Goal: Information Seeking & Learning: Check status

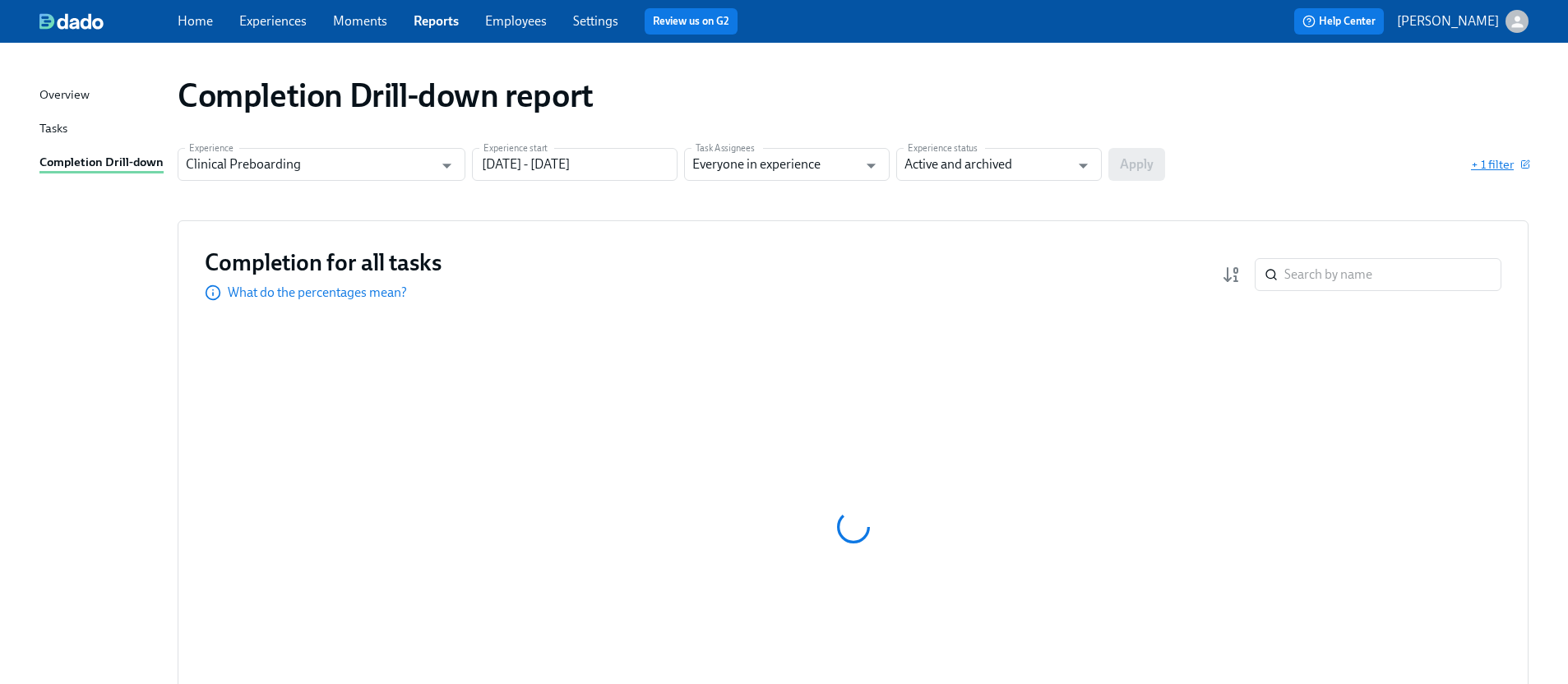
click at [1496, 162] on span "+ 1 filter" at bounding box center [1501, 164] width 58 height 16
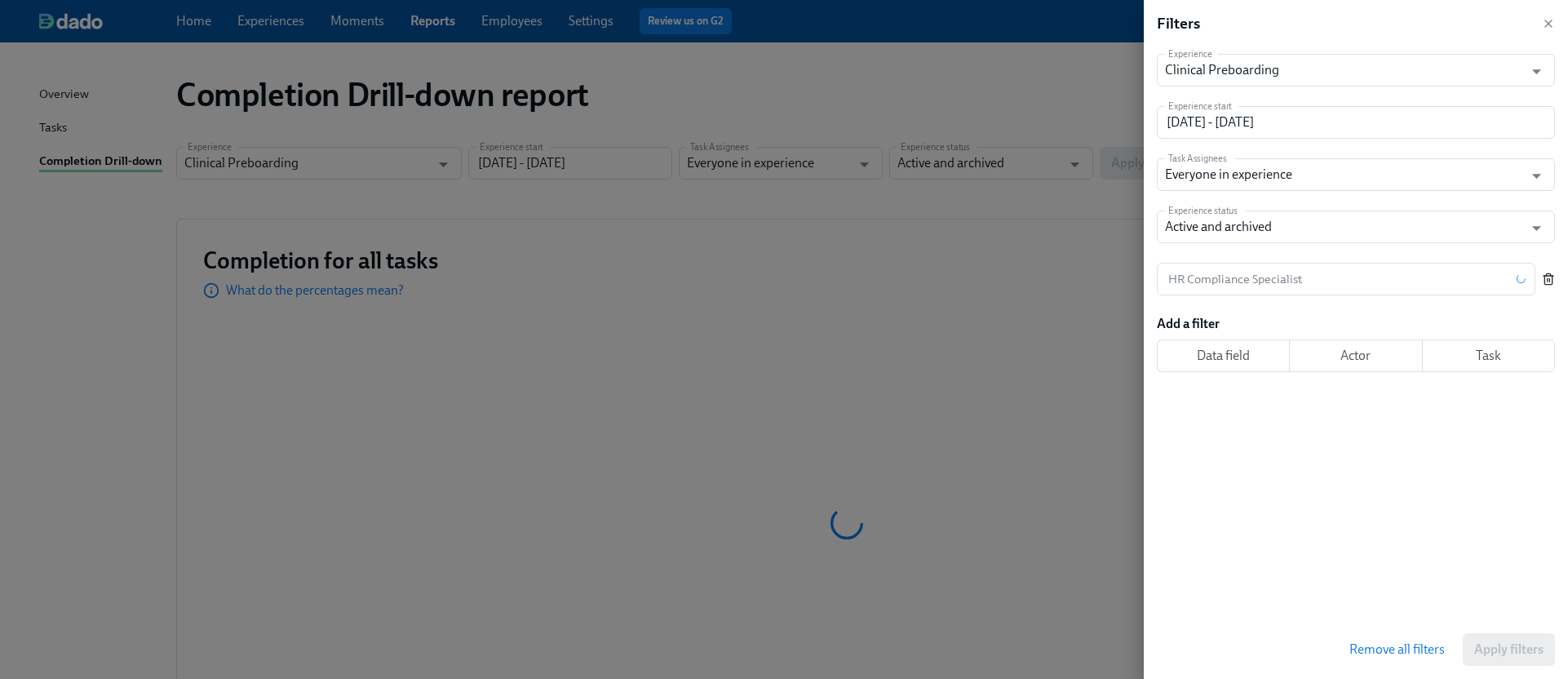
click at [1550, 285] on icon "button" at bounding box center [1549, 280] width 13 height 13
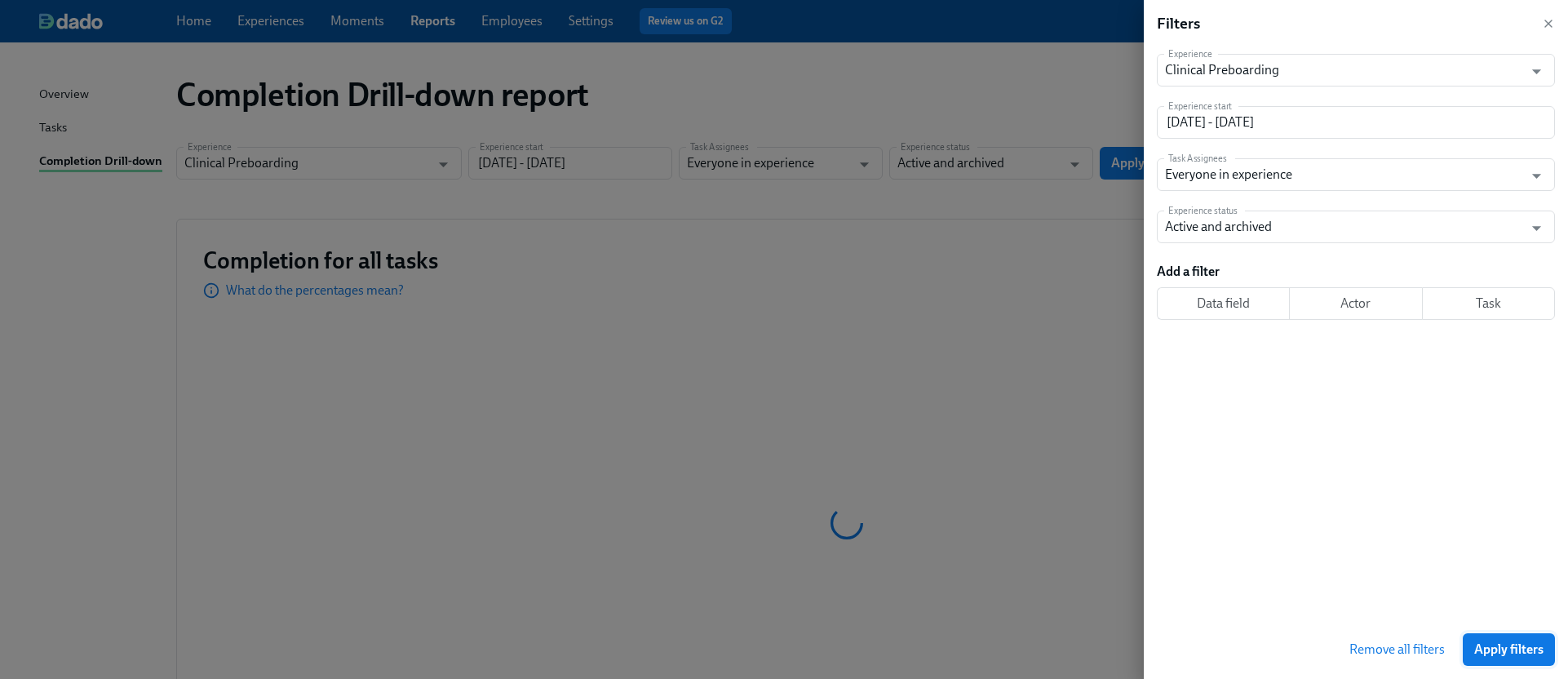
click at [1483, 646] on span "Apply filters" at bounding box center [1509, 649] width 70 height 16
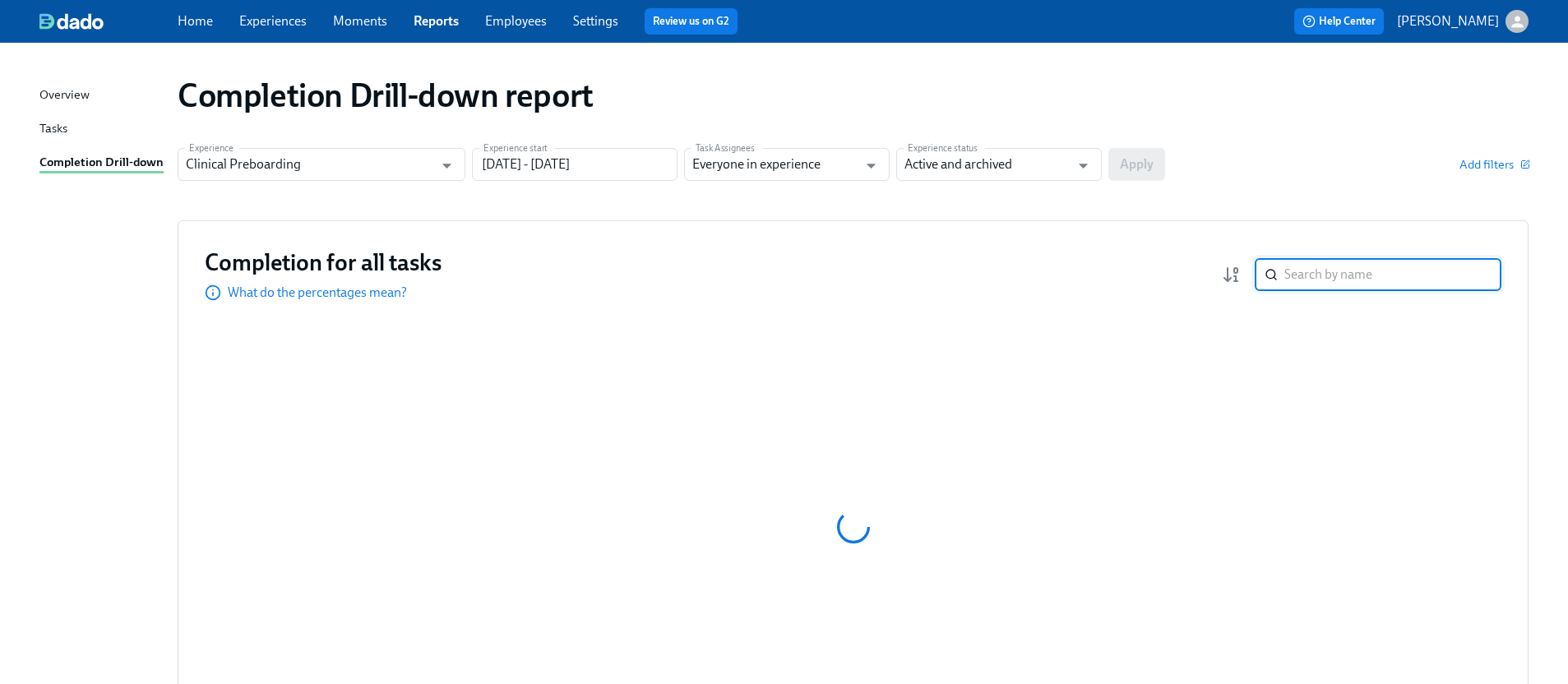
click at [1309, 269] on input "search" at bounding box center [1394, 274] width 217 height 33
type input "collins"
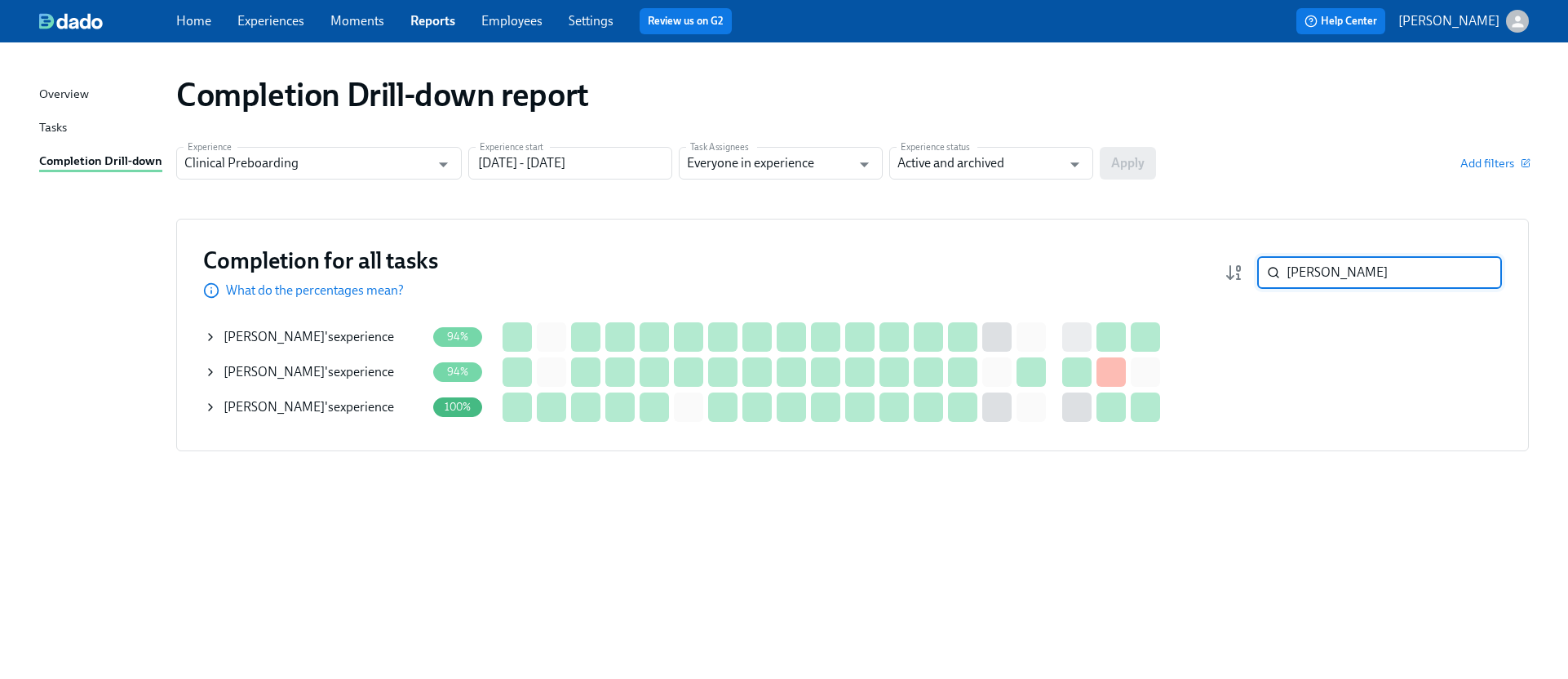
click at [213, 369] on icon at bounding box center [211, 372] width 13 height 13
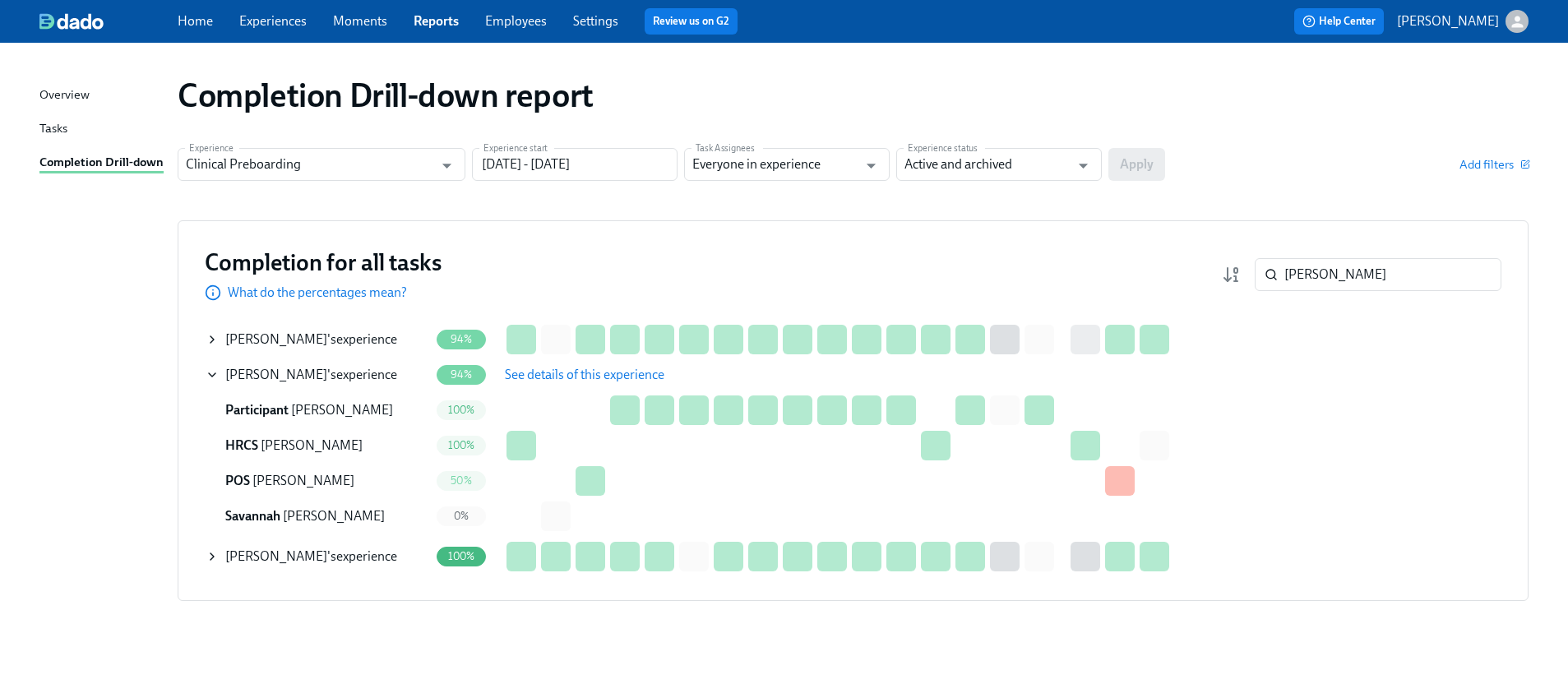
click at [559, 376] on span "See details of this experience" at bounding box center [585, 374] width 160 height 16
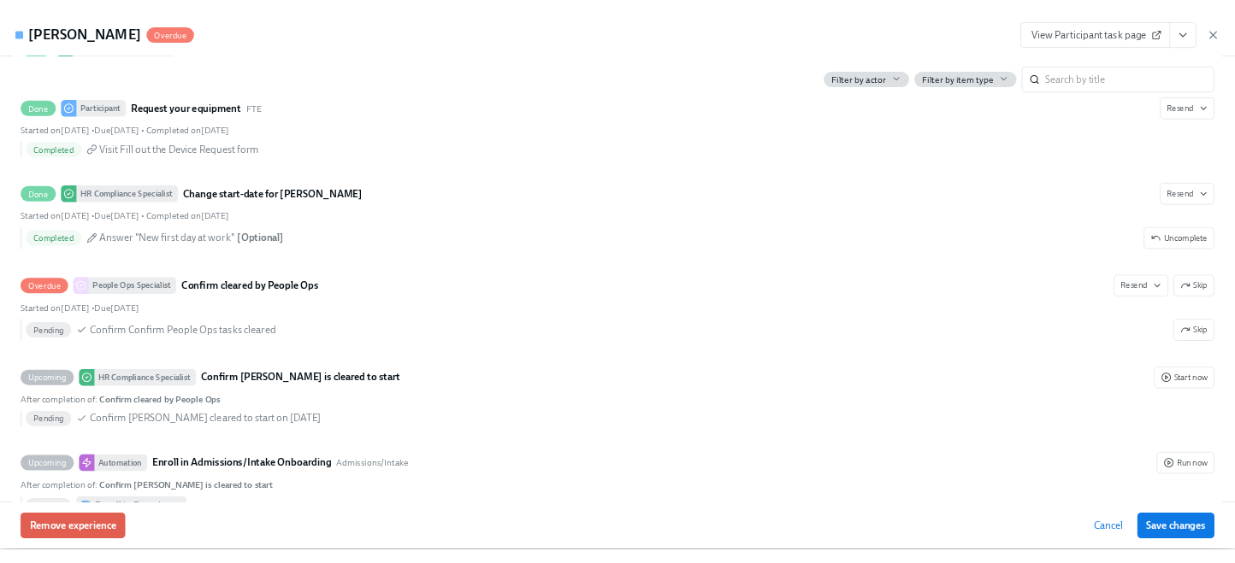
scroll to position [3623, 0]
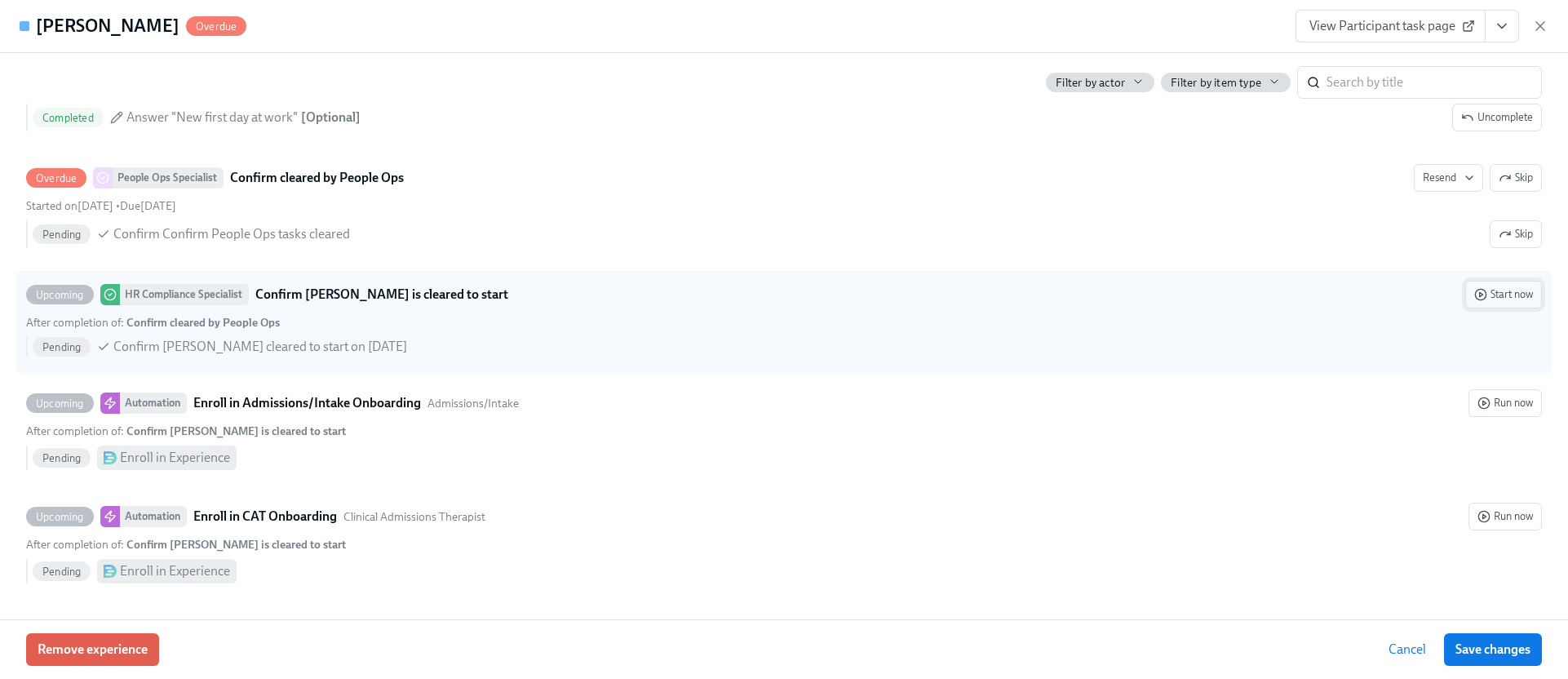
click at [1487, 295] on span "Start now" at bounding box center [1504, 294] width 59 height 16
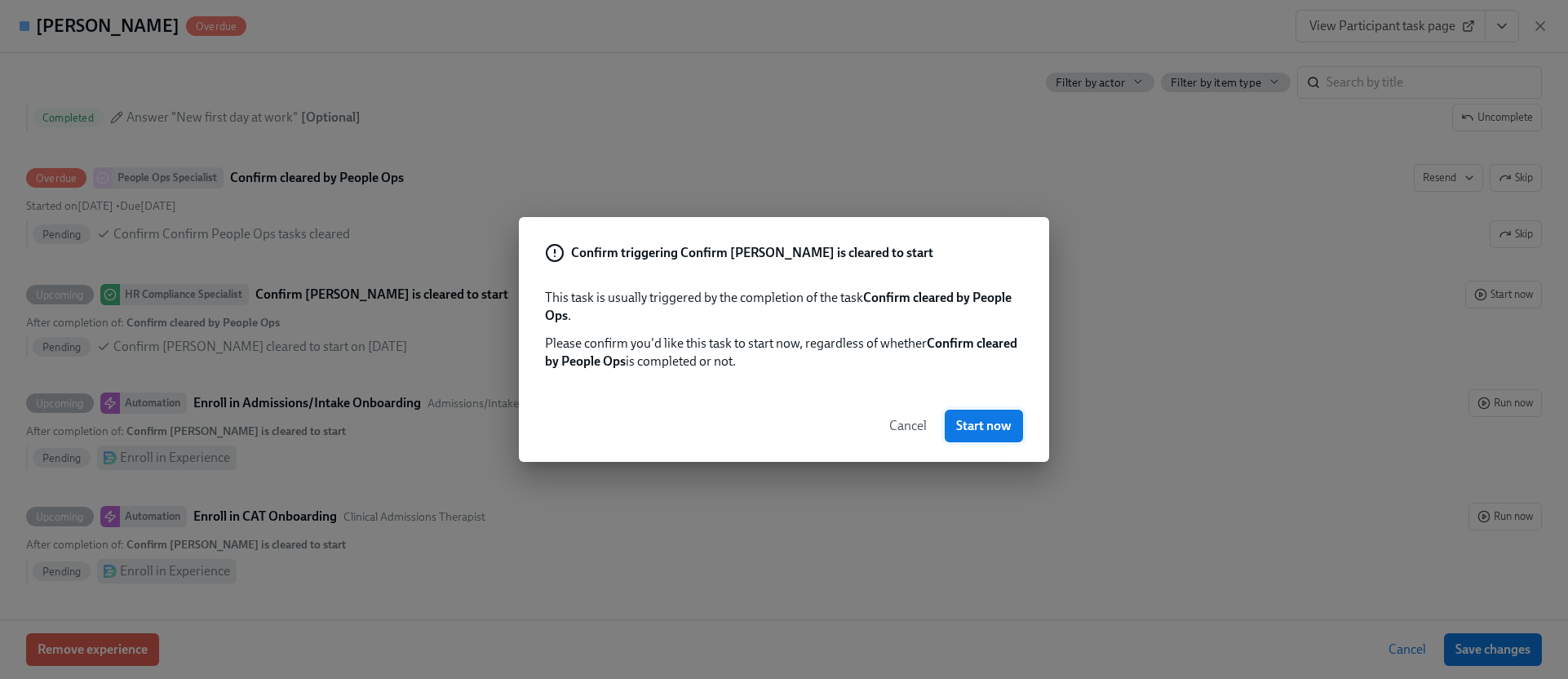
click at [1001, 425] on span "Start now" at bounding box center [984, 426] width 55 height 16
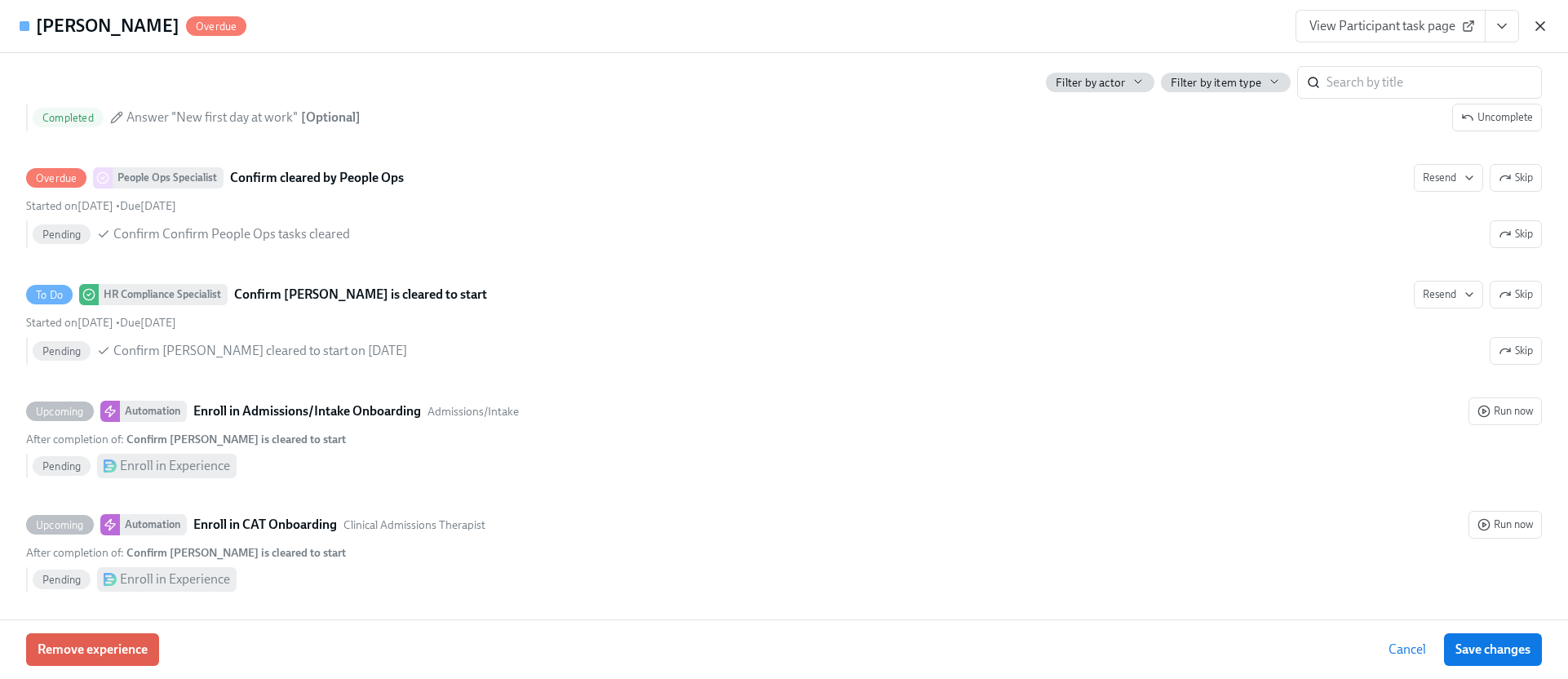
click at [1538, 29] on icon "button" at bounding box center [1540, 26] width 9 height 9
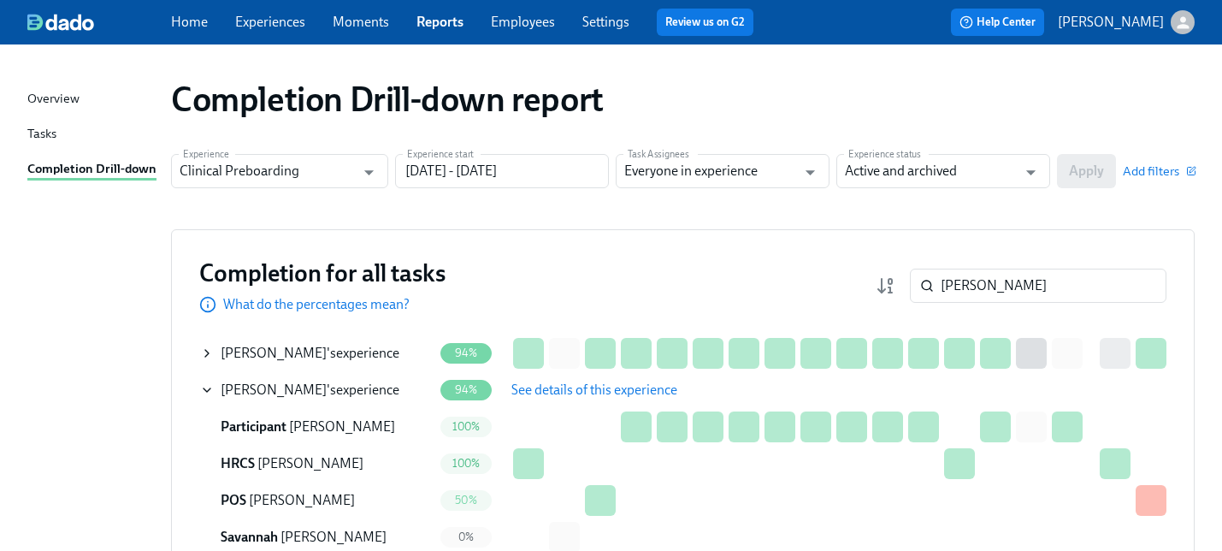
click at [552, 390] on span "See details of this experience" at bounding box center [594, 389] width 166 height 17
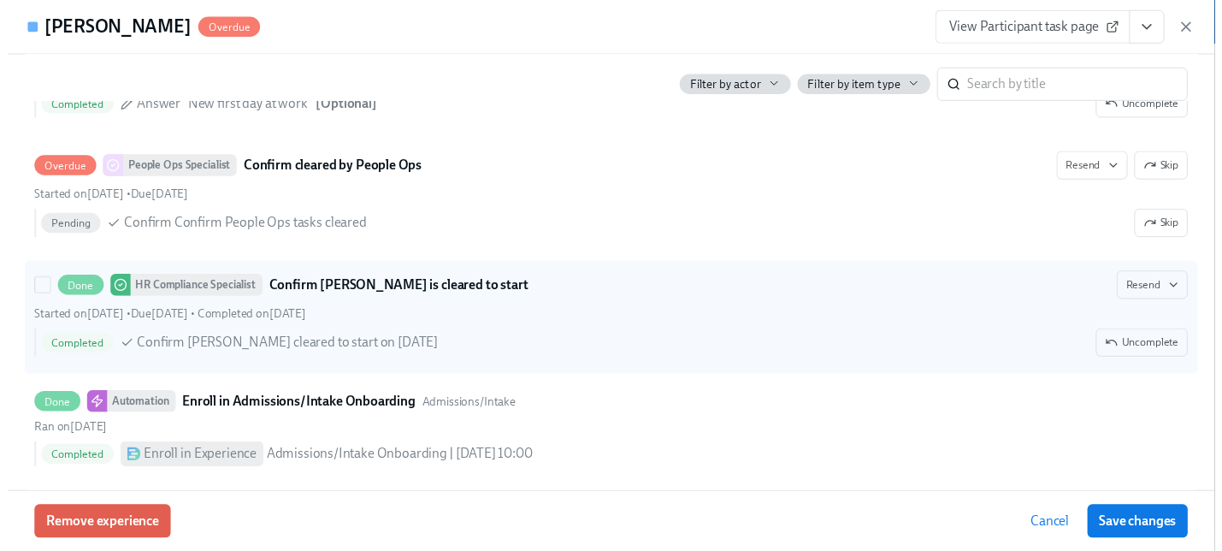
scroll to position [3639, 0]
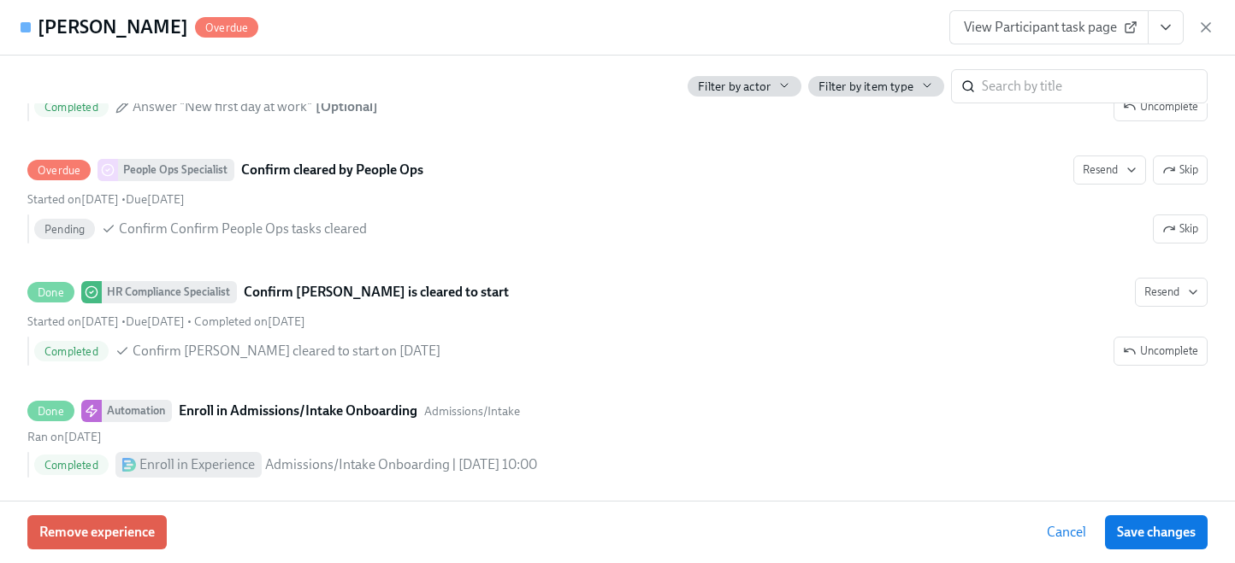
click at [1197, 21] on icon "button" at bounding box center [1205, 27] width 17 height 17
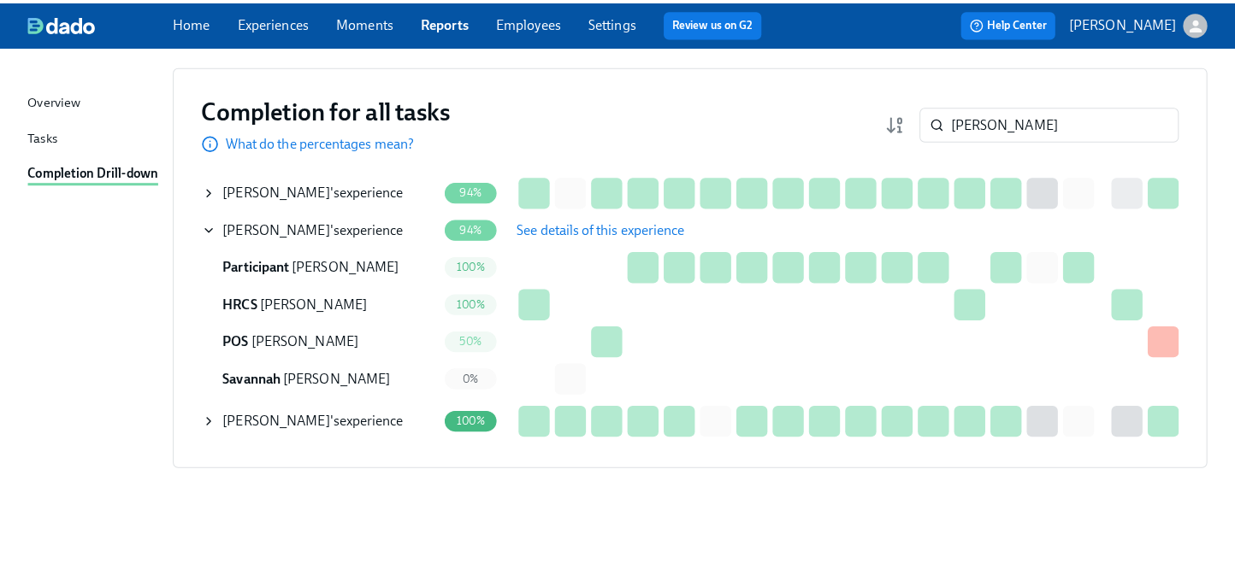
scroll to position [163, 0]
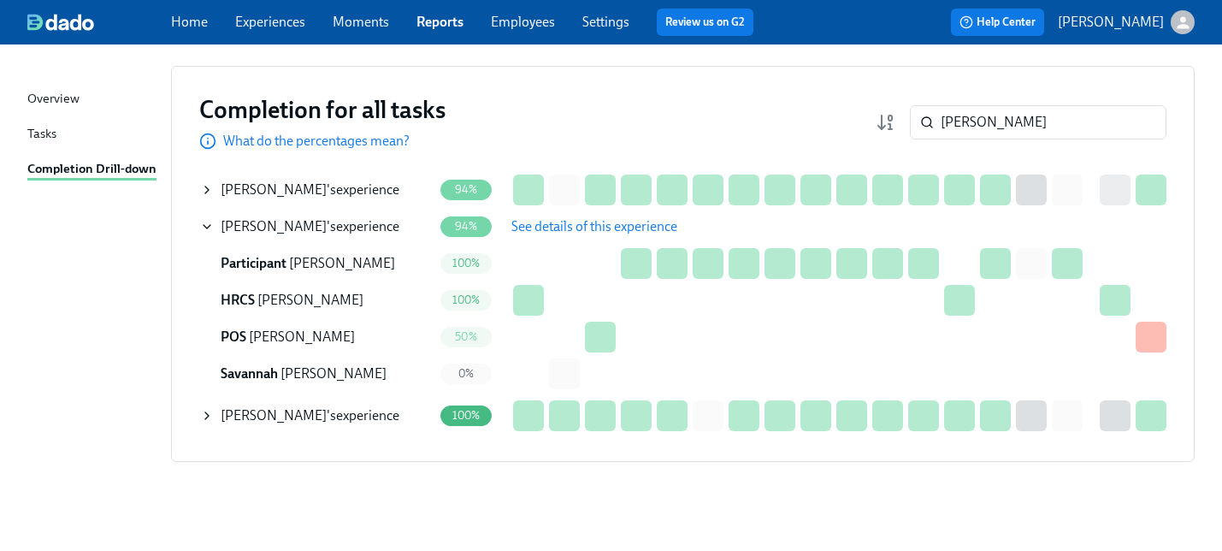
click at [251, 195] on span "Raven Collins" at bounding box center [274, 189] width 106 height 16
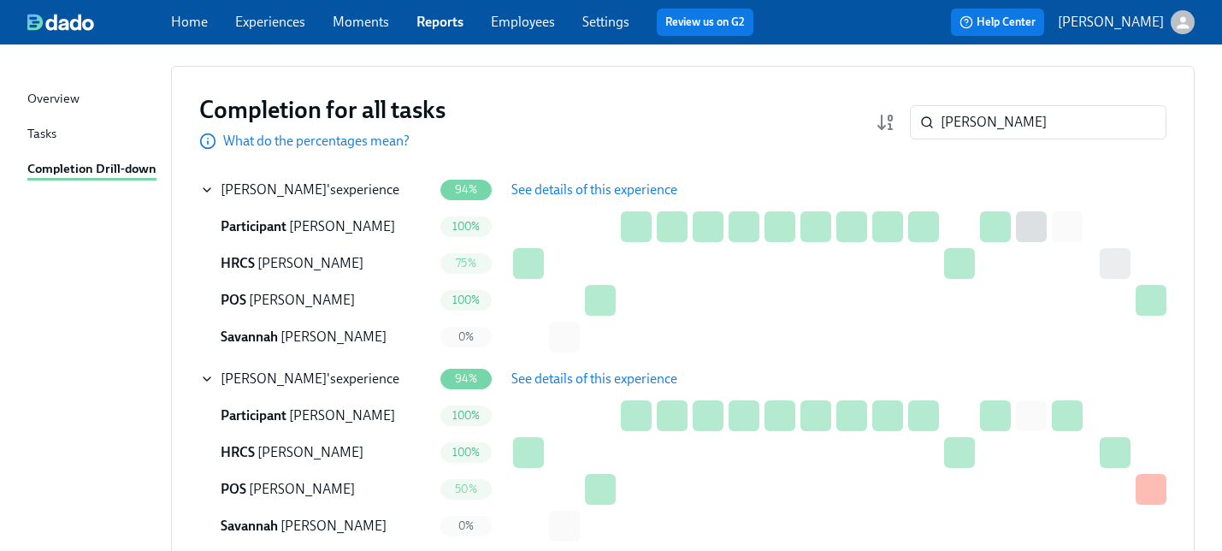
click at [588, 181] on span "See details of this experience" at bounding box center [594, 189] width 166 height 17
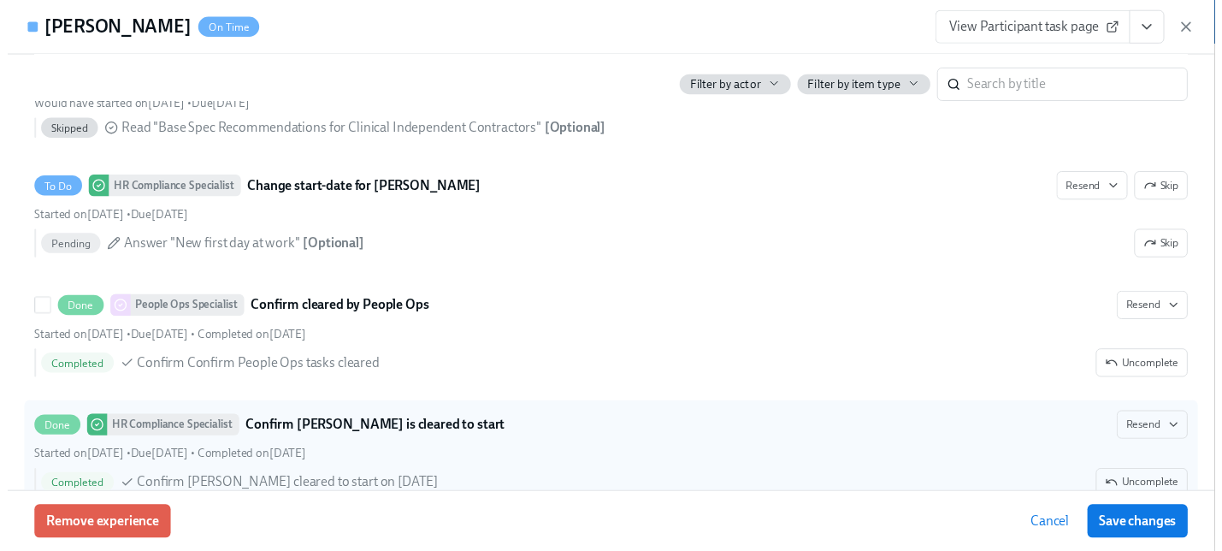
scroll to position [3529, 0]
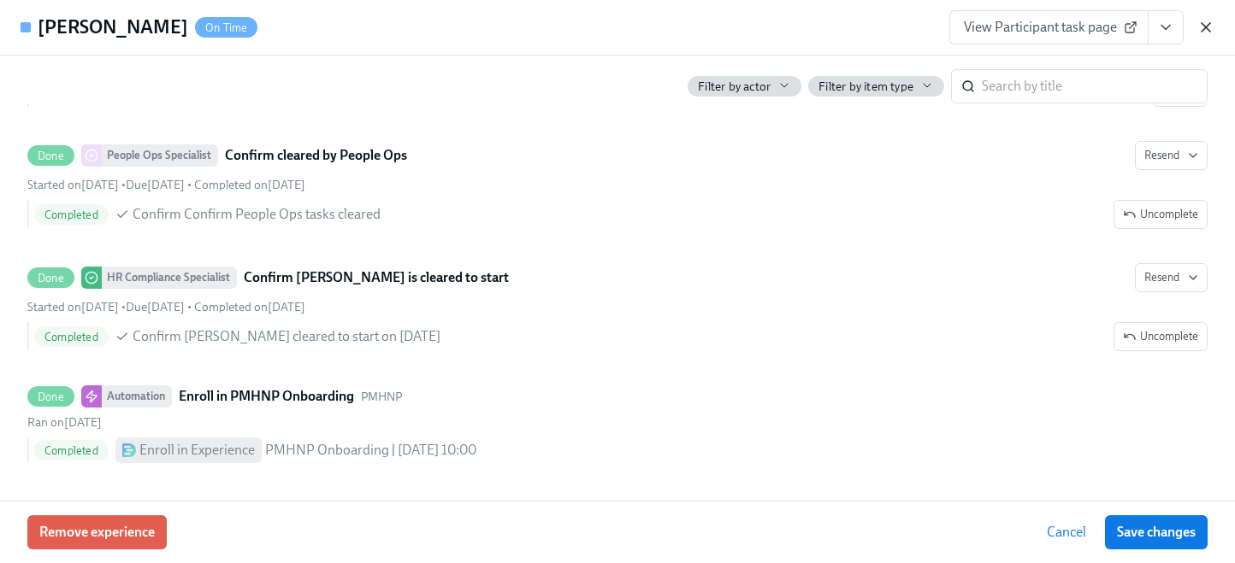
click at [1206, 29] on icon "button" at bounding box center [1205, 27] width 17 height 17
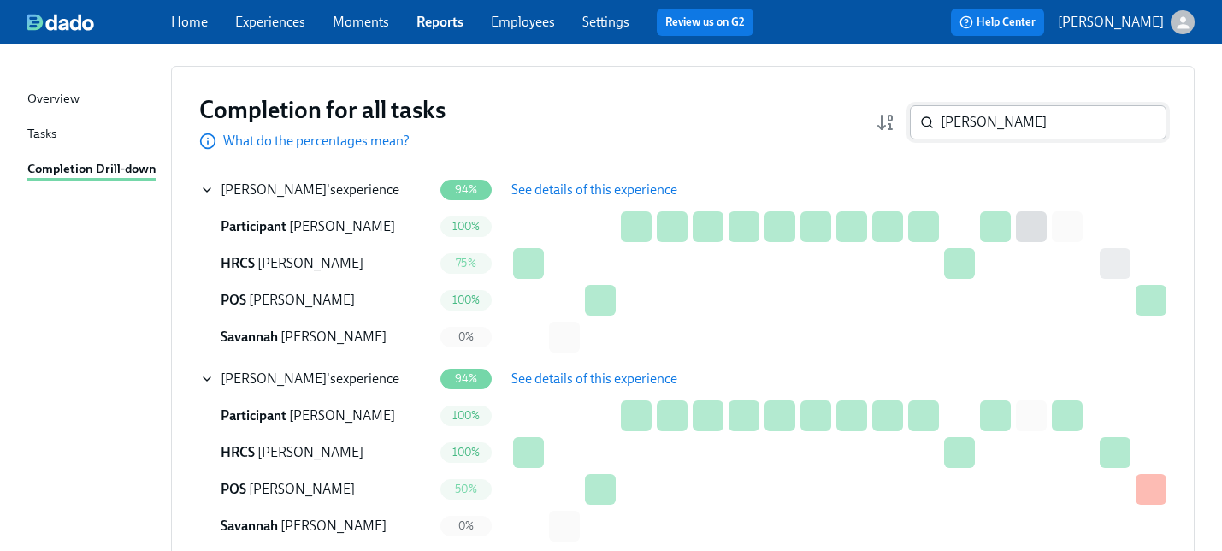
click at [999, 114] on input "collins" at bounding box center [1054, 122] width 226 height 34
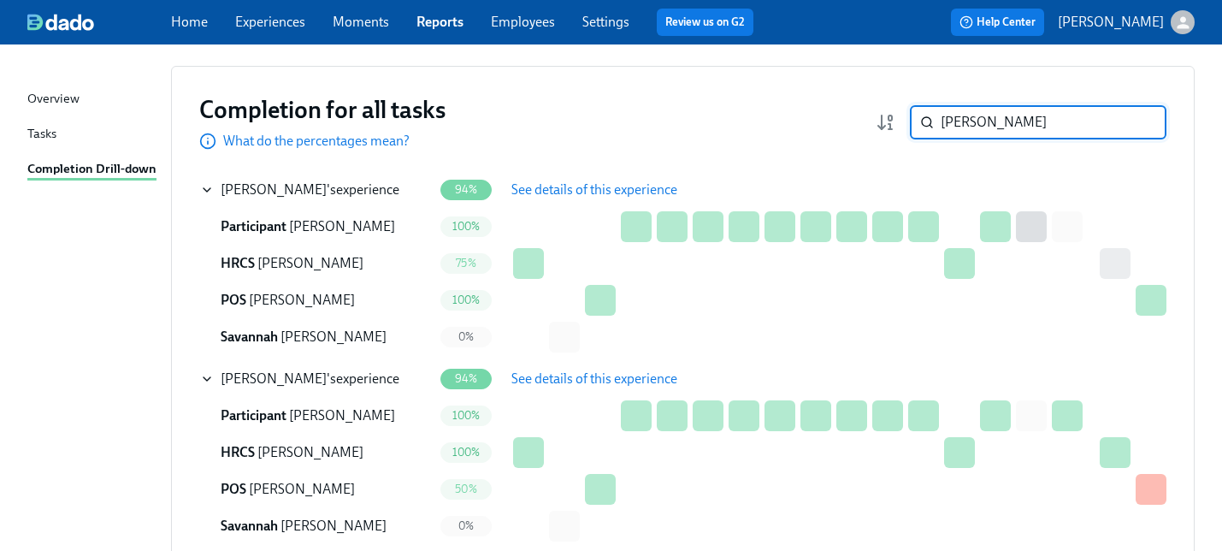
click at [1000, 115] on input "collins" at bounding box center [1054, 122] width 226 height 34
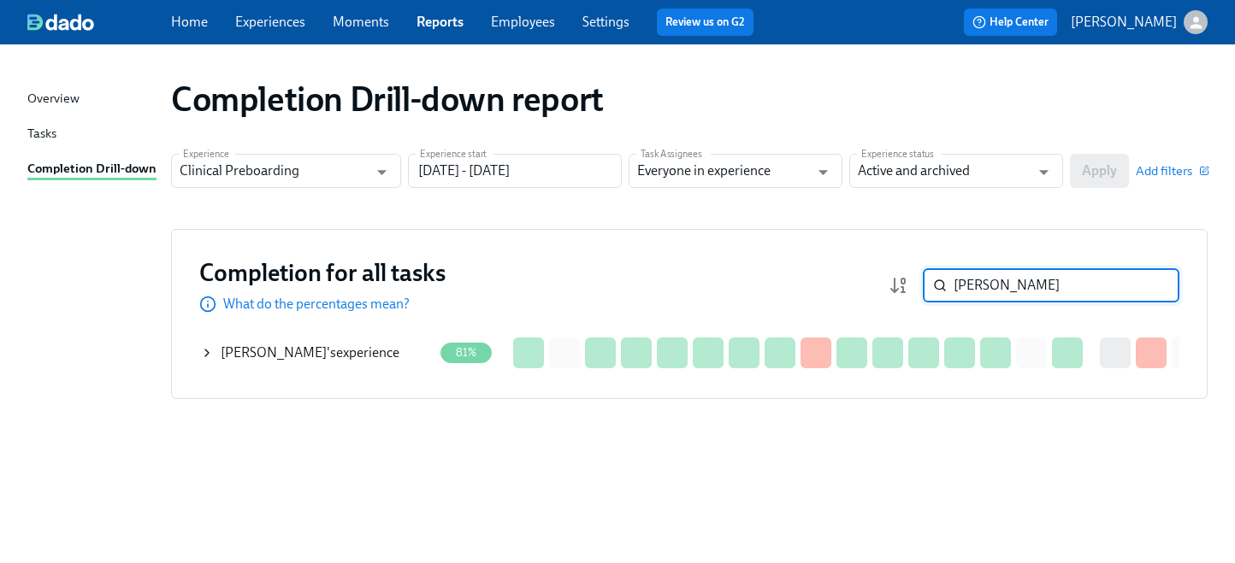
type input "megann"
click at [205, 354] on icon at bounding box center [207, 353] width 14 height 14
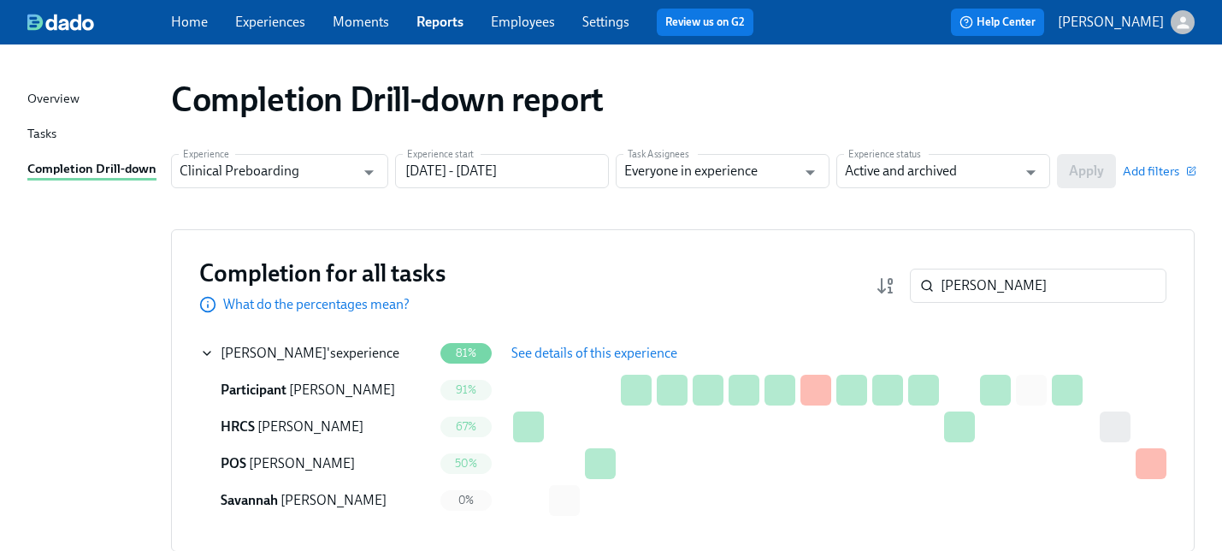
click at [630, 355] on span "See details of this experience" at bounding box center [594, 353] width 166 height 17
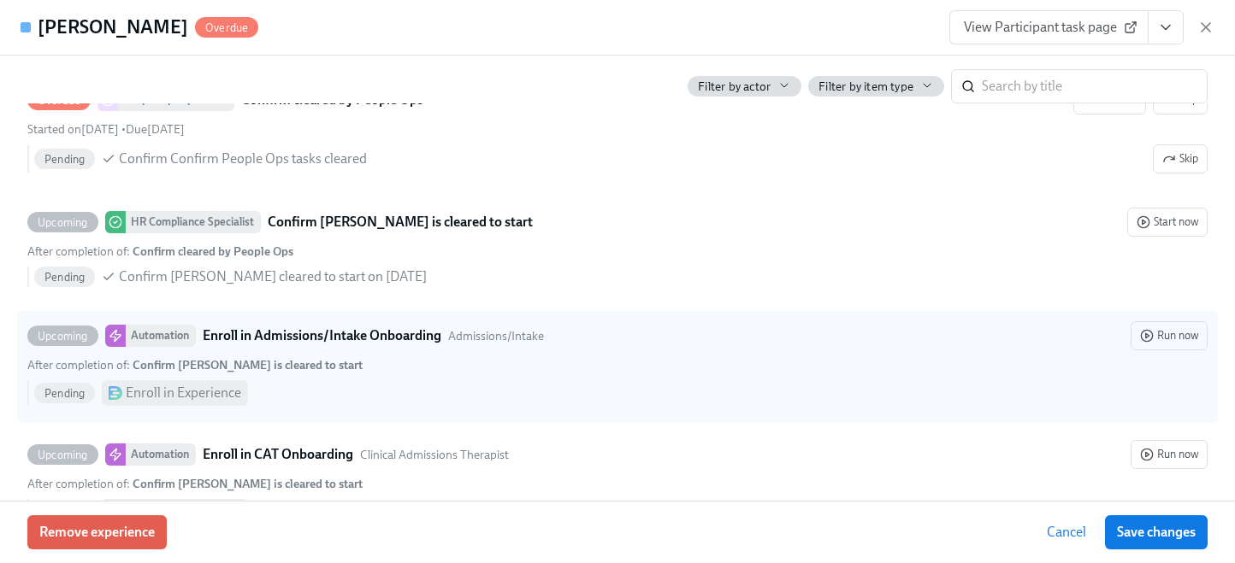
scroll to position [3642, 0]
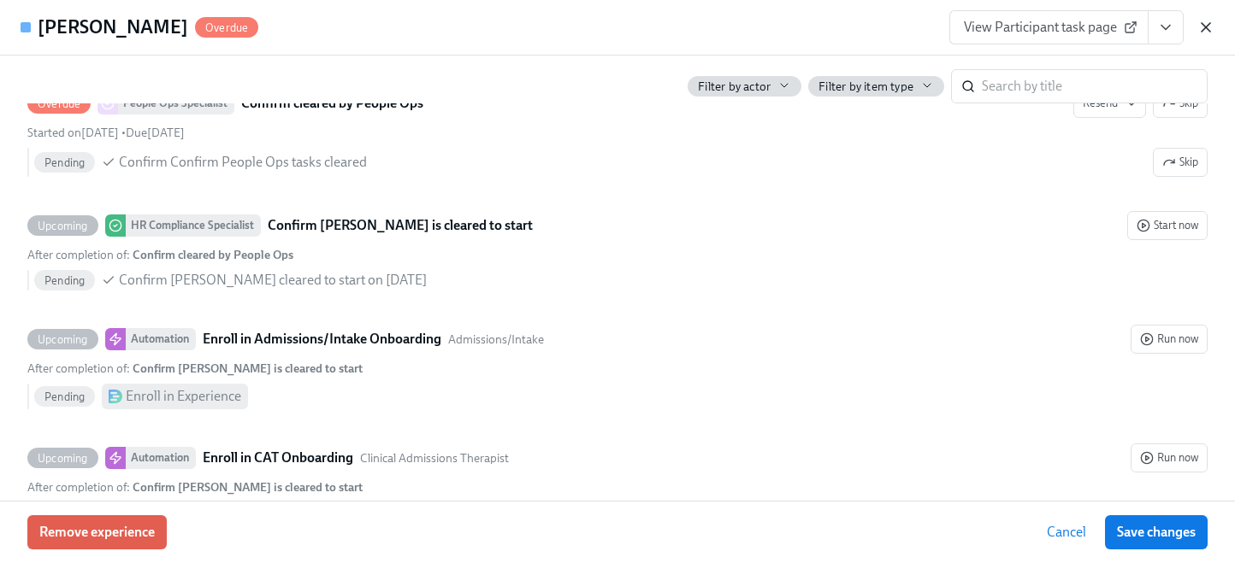
click at [1208, 26] on icon "button" at bounding box center [1205, 27] width 17 height 17
